Goal: Find specific page/section: Find specific page/section

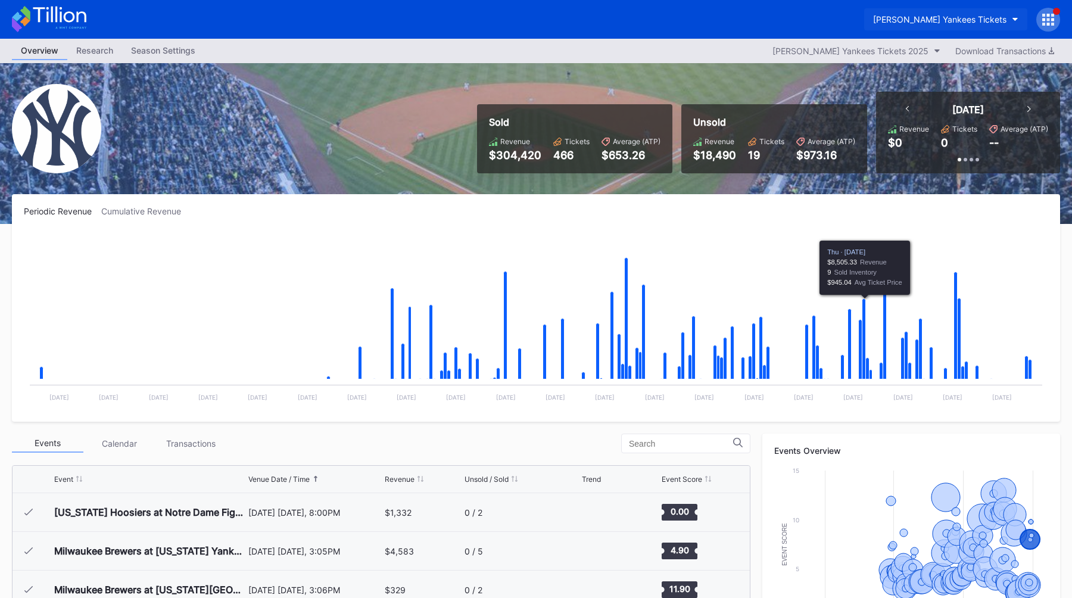
scroll to position [5261, 0]
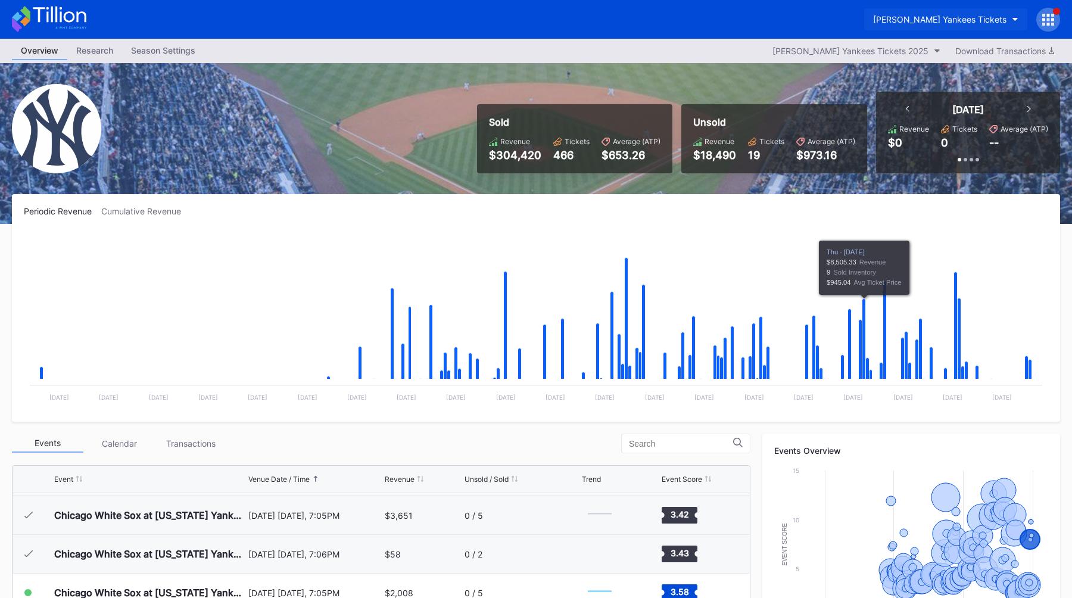
click at [943, 20] on div "[PERSON_NAME] Yankees Tickets" at bounding box center [939, 19] width 133 height 10
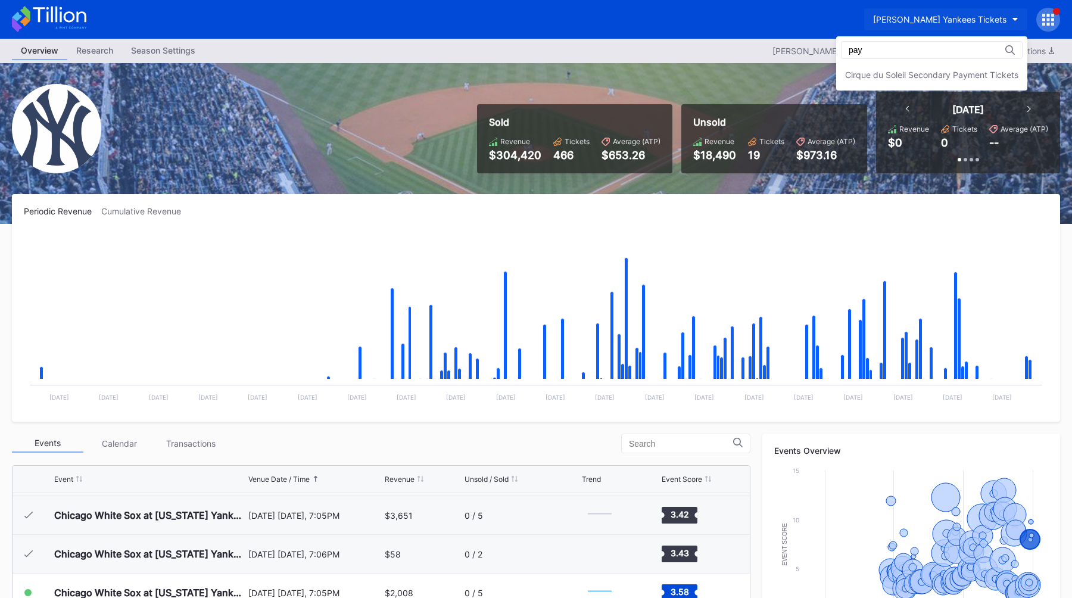
scroll to position [0, 0]
type input "payme"
click at [904, 82] on div "Cirque du Soleil Secondary Payment Tickets" at bounding box center [931, 75] width 191 height 22
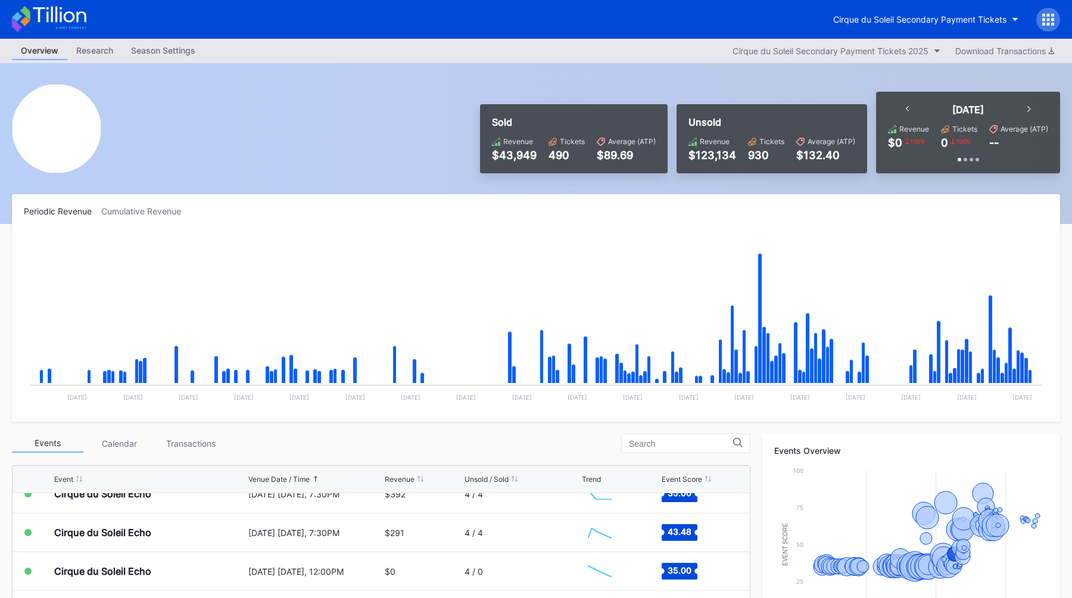
click at [1044, 14] on icon at bounding box center [1048, 20] width 12 height 12
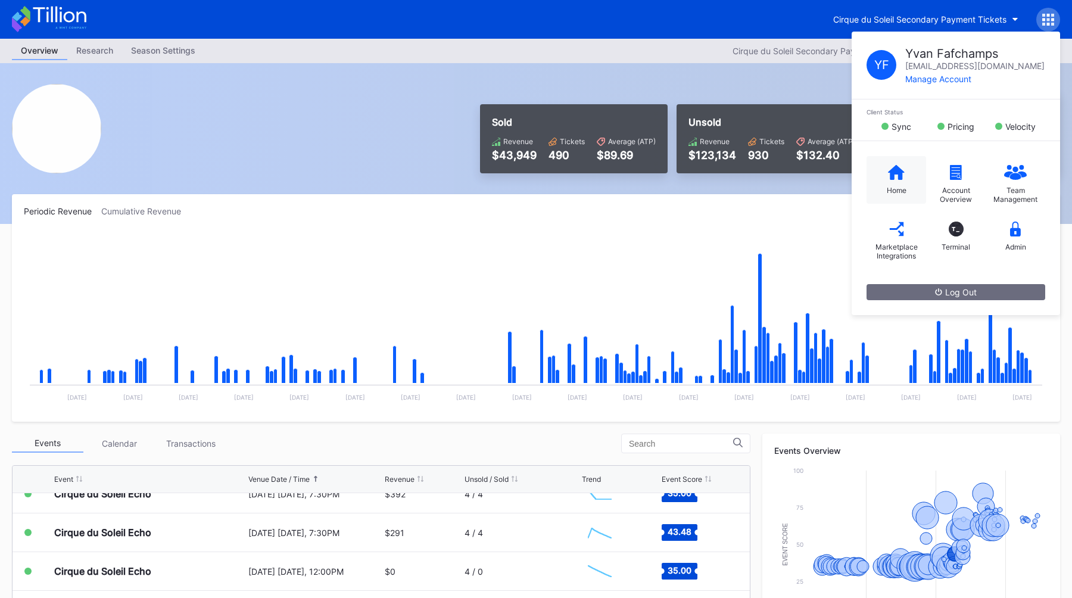
click at [897, 174] on icon at bounding box center [896, 172] width 17 height 15
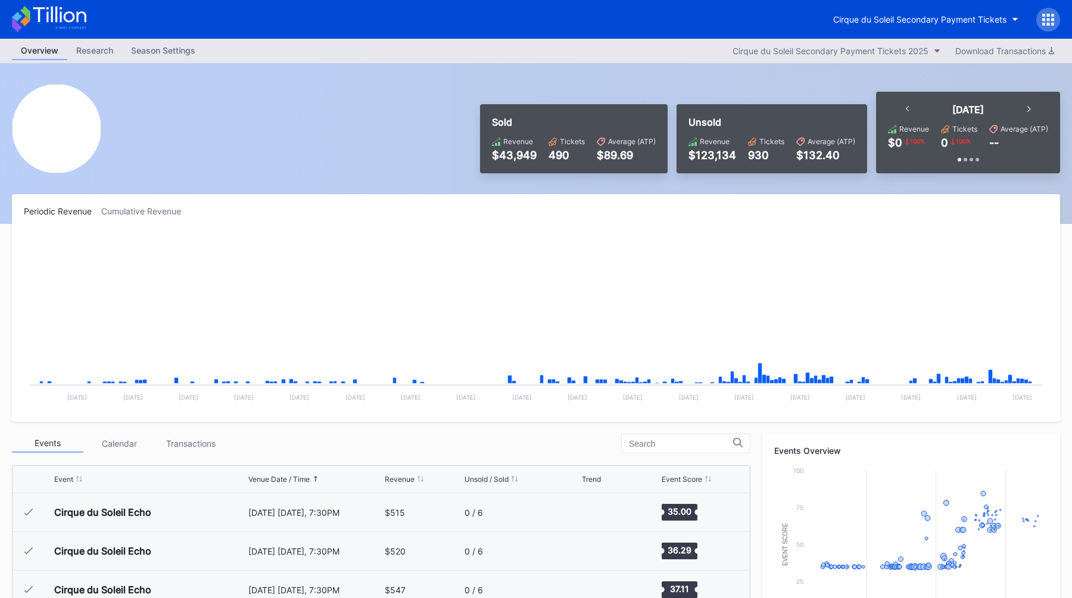
scroll to position [2516, 0]
